Goal: Communication & Community: Answer question/provide support

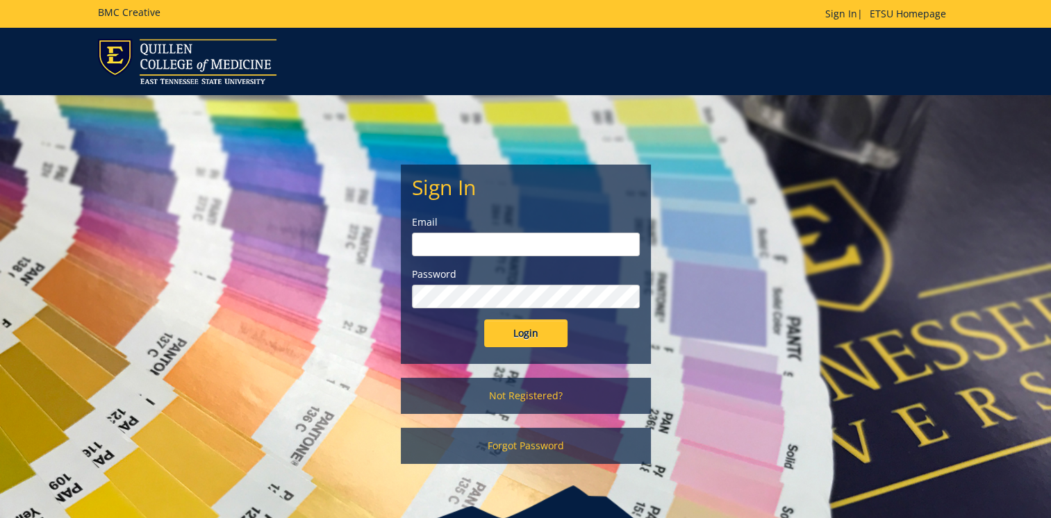
click at [448, 244] on input "email" at bounding box center [526, 245] width 228 height 24
type input "[EMAIL_ADDRESS][DOMAIN_NAME]"
click at [517, 332] on input "Login" at bounding box center [525, 334] width 83 height 28
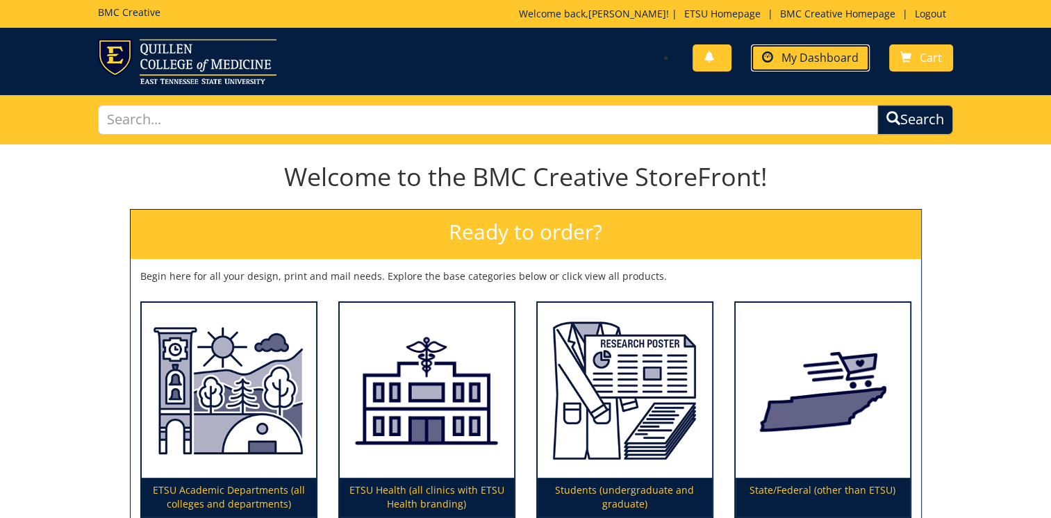
click at [796, 57] on span "My Dashboard" at bounding box center [820, 57] width 77 height 15
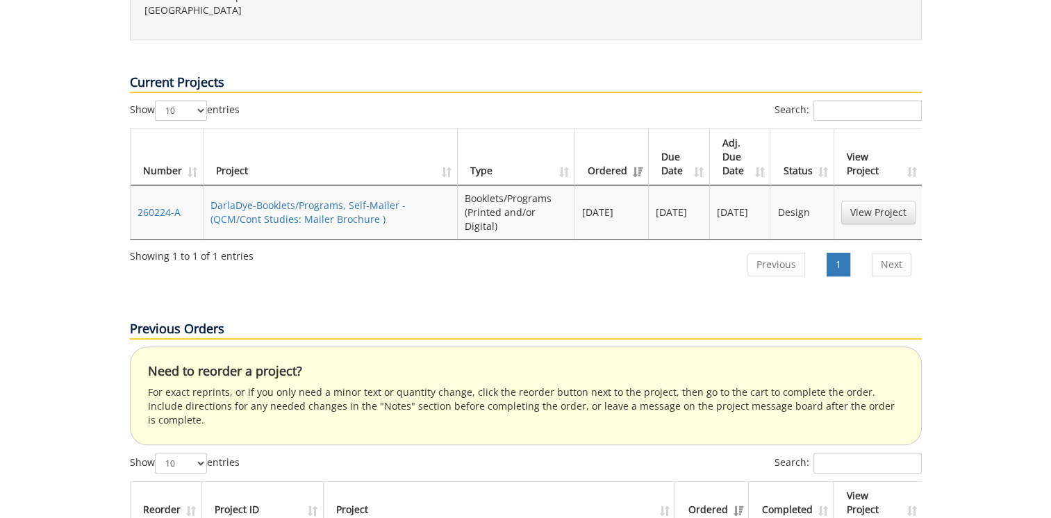
scroll to position [695, 0]
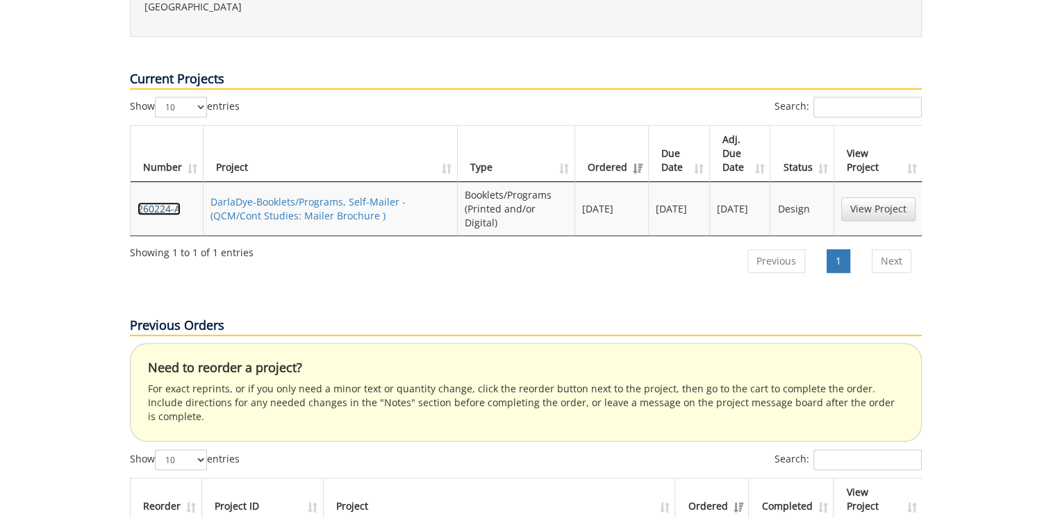
click at [156, 202] on link "260224-A" at bounding box center [159, 208] width 43 height 13
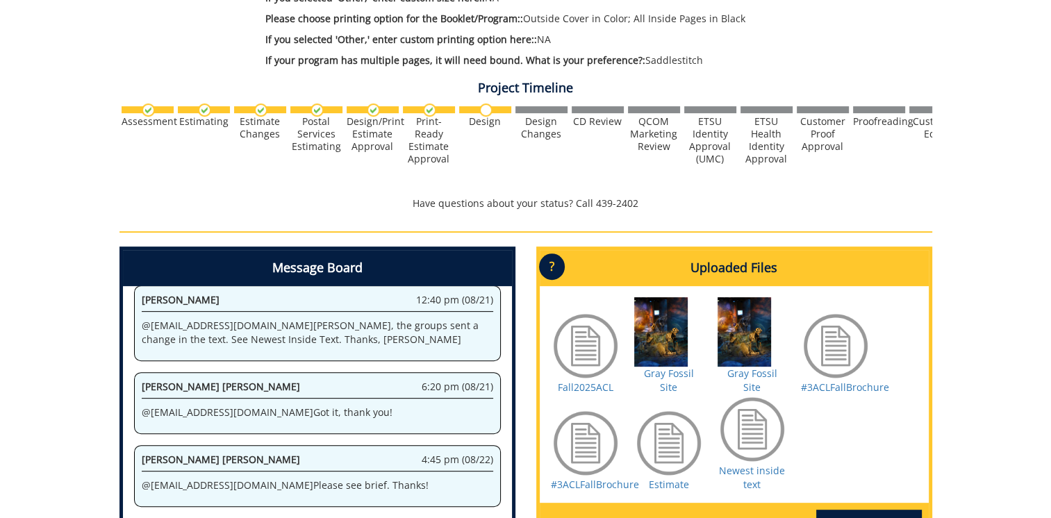
scroll to position [625, 0]
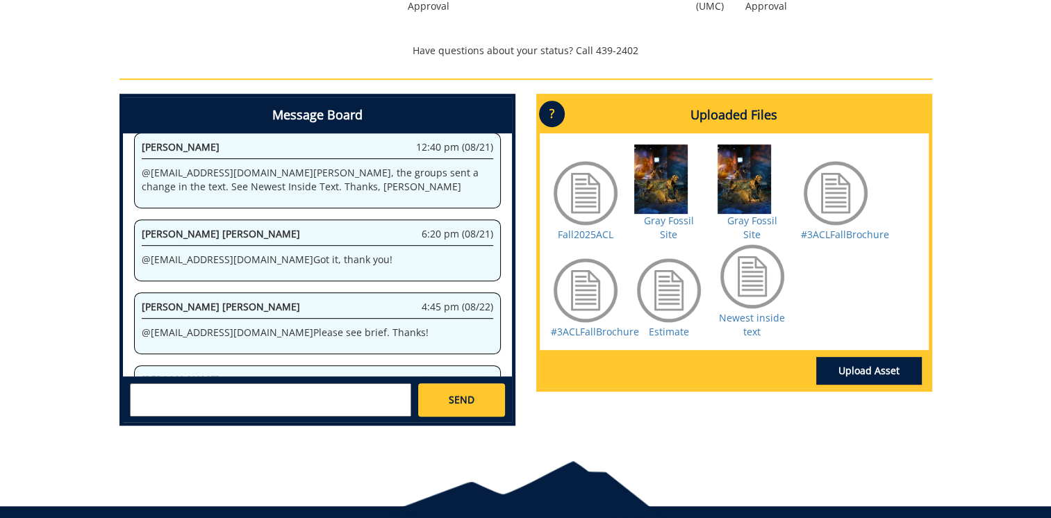
click at [166, 393] on textarea at bounding box center [270, 400] width 281 height 33
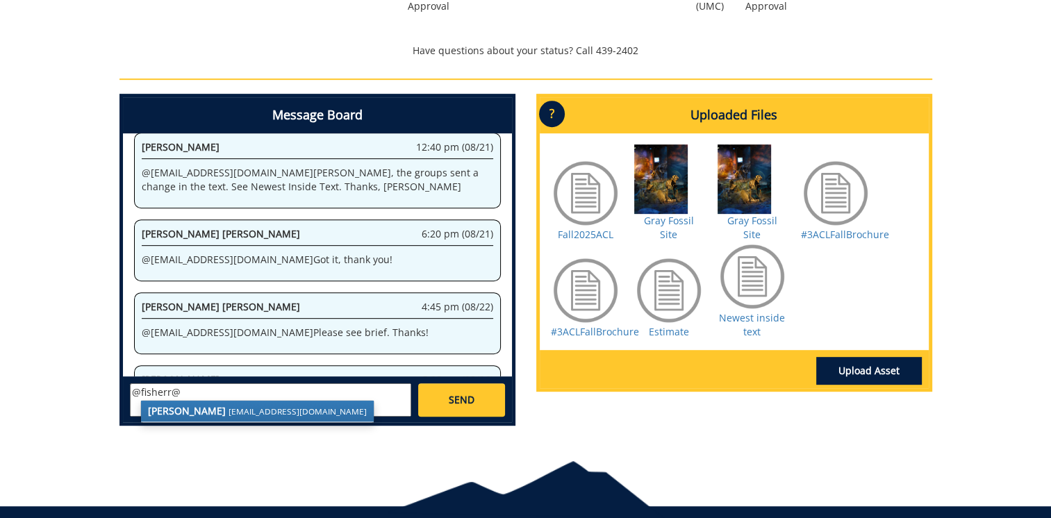
click at [170, 408] on strong "[PERSON_NAME]" at bounding box center [187, 410] width 78 height 13
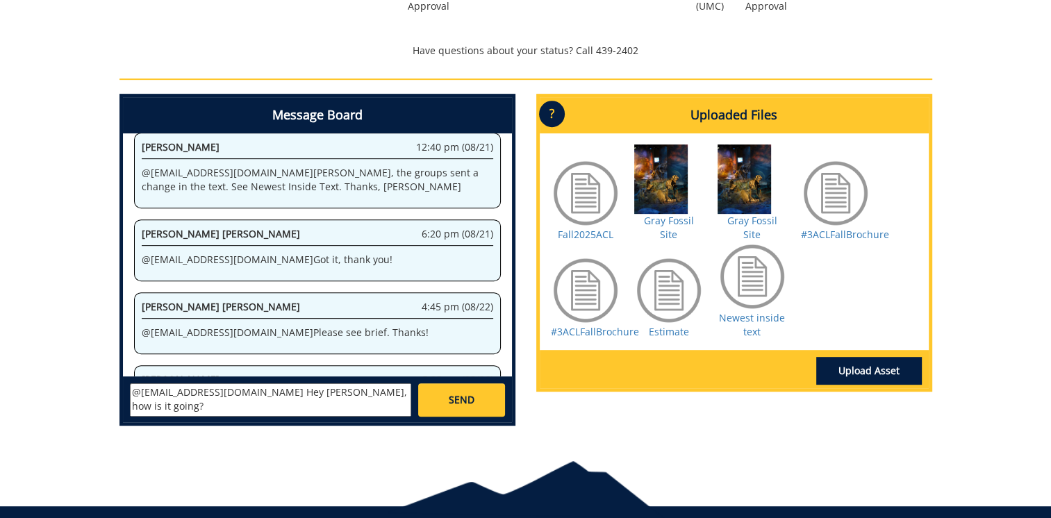
type textarea "@[EMAIL_ADDRESS][DOMAIN_NAME] Hey [PERSON_NAME], how is it going?"
click at [452, 396] on span "SEND" at bounding box center [462, 400] width 26 height 14
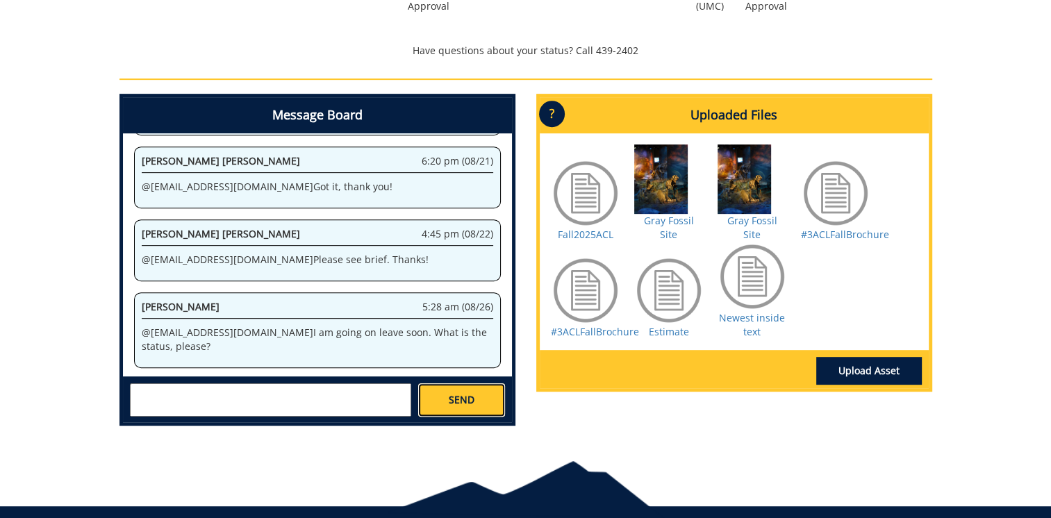
scroll to position [2388, 0]
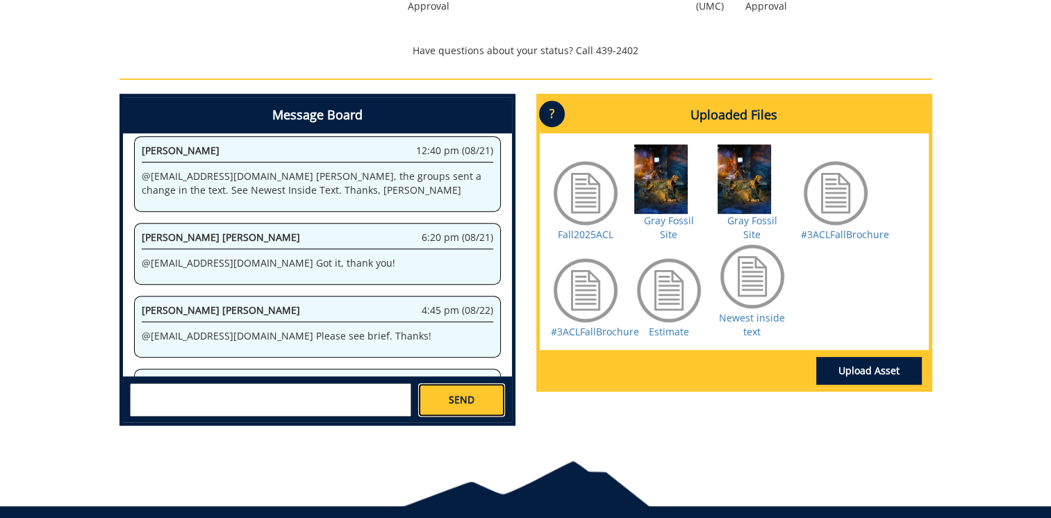
click at [456, 396] on span "SEND" at bounding box center [462, 400] width 26 height 14
